Goal: Find specific page/section: Find specific page/section

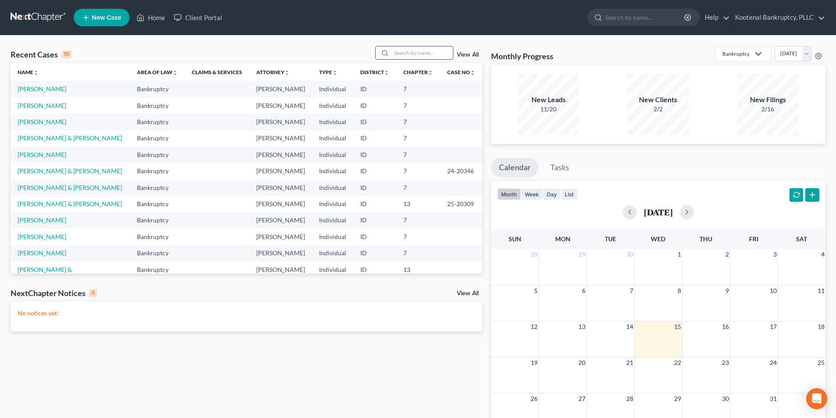
click at [417, 57] on input "search" at bounding box center [422, 53] width 61 height 13
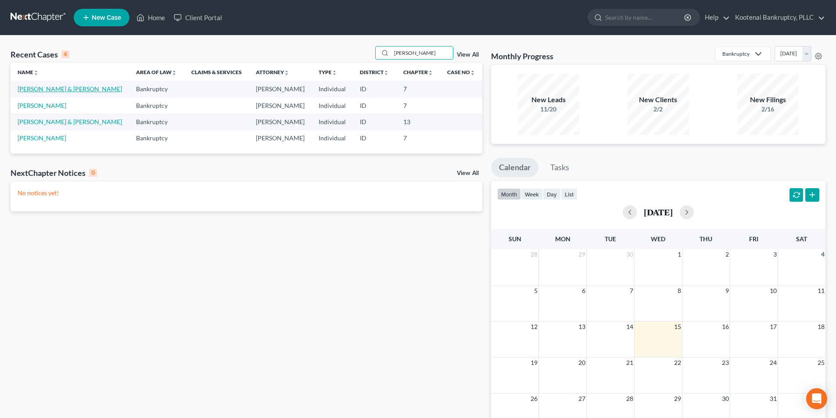
type input "[PERSON_NAME]"
click at [61, 92] on link "[PERSON_NAME] & [PERSON_NAME]" at bounding box center [70, 88] width 104 height 7
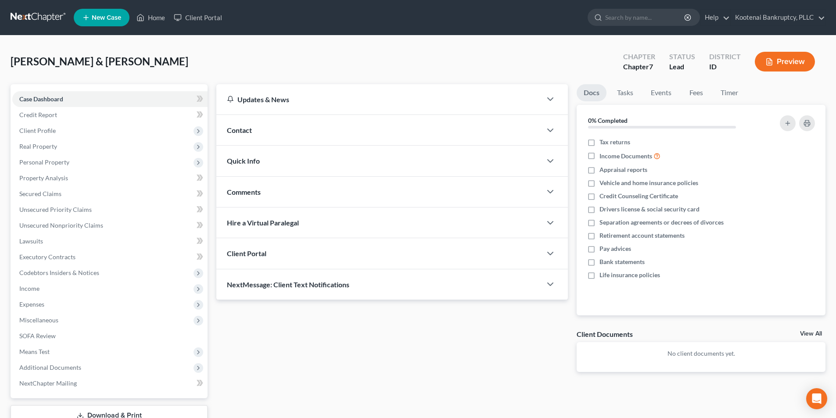
click at [414, 245] on div "Client Portal" at bounding box center [378, 253] width 325 height 30
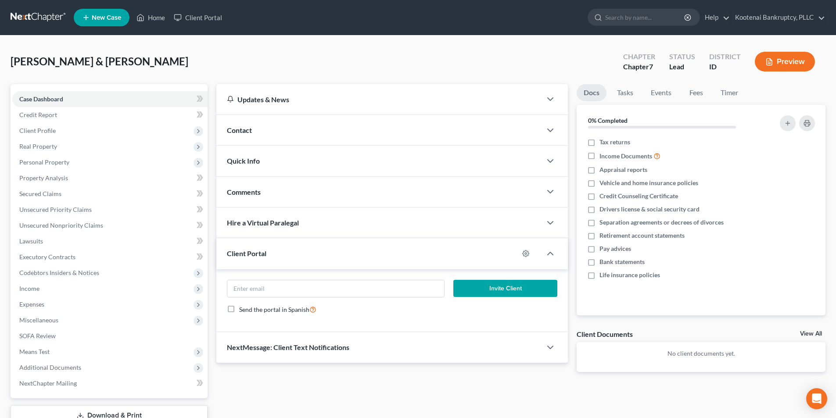
click at [415, 246] on div "Client Portal" at bounding box center [367, 253] width 303 height 30
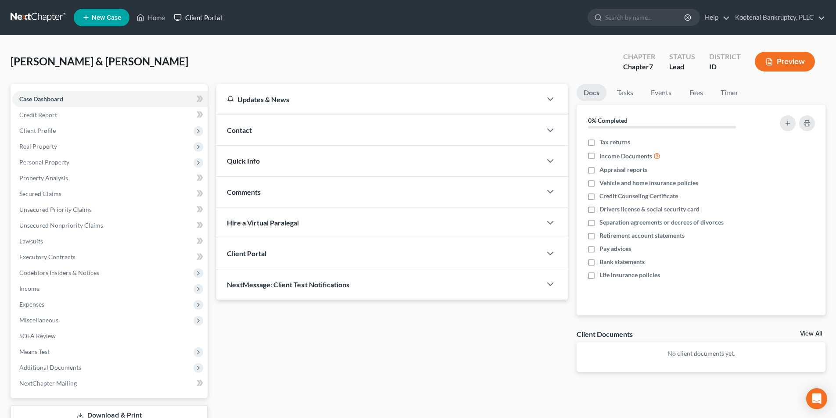
click at [191, 19] on link "Client Portal" at bounding box center [197, 18] width 57 height 16
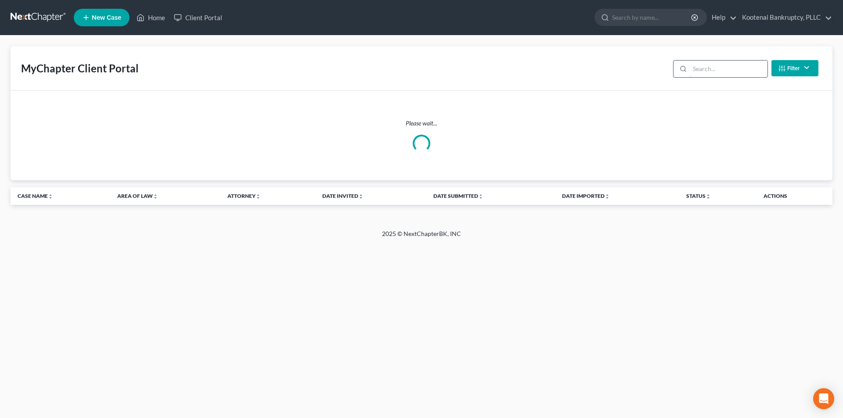
click at [703, 72] on input "search" at bounding box center [729, 69] width 78 height 17
type input "[PERSON_NAME]"
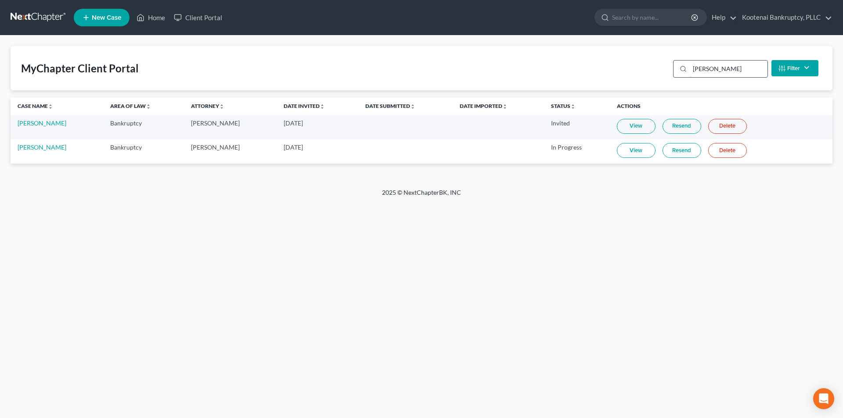
drag, startPoint x: 733, startPoint y: 61, endPoint x: 683, endPoint y: 76, distance: 52.1
click at [683, 76] on div "[PERSON_NAME]" at bounding box center [720, 69] width 95 height 18
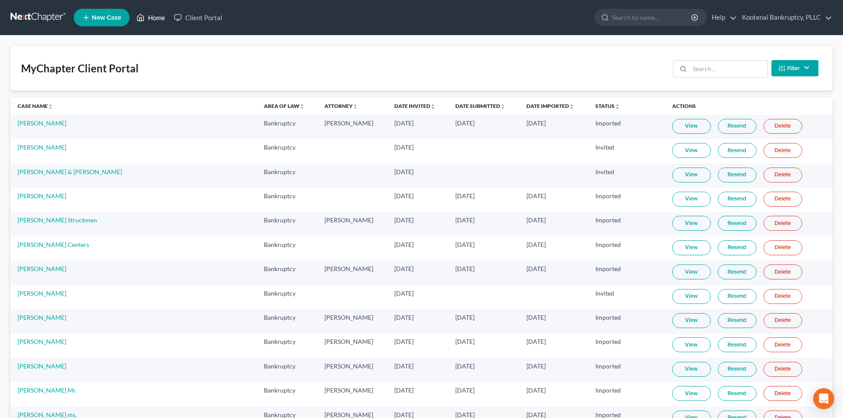
click at [152, 22] on link "Home" at bounding box center [150, 18] width 37 height 16
